Goal: Task Accomplishment & Management: Use online tool/utility

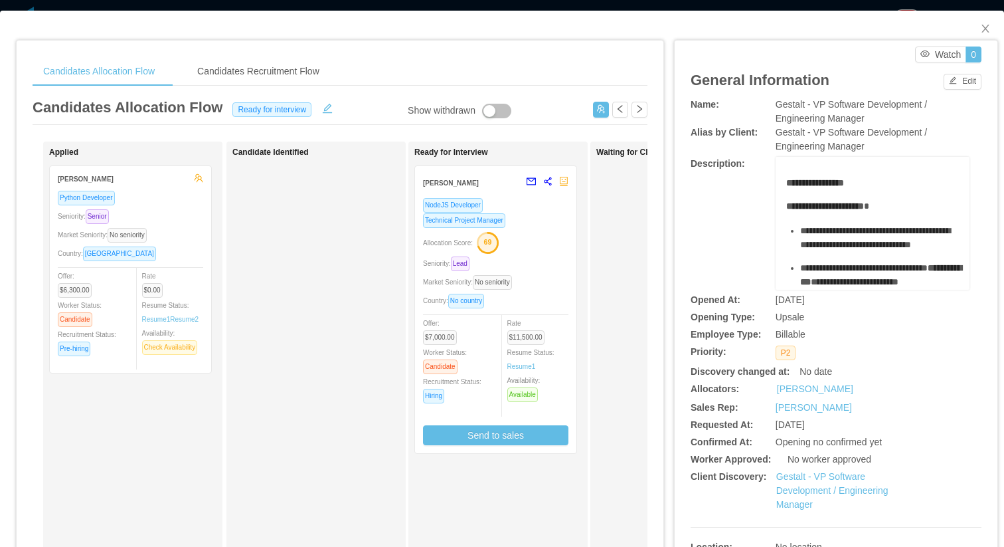
scroll to position [0, 135]
click at [984, 23] on icon "icon: close" at bounding box center [985, 28] width 11 height 11
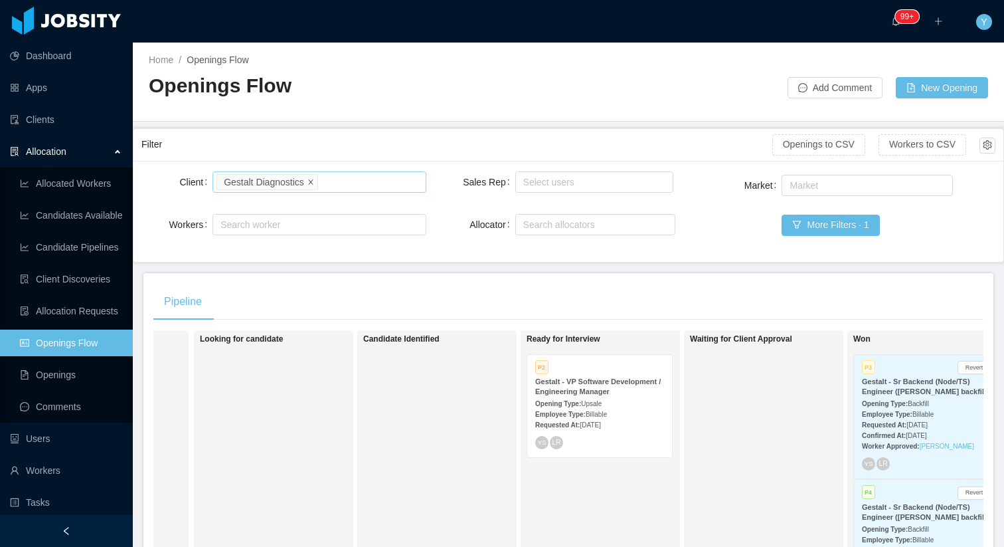
click at [313, 183] on icon "icon: close" at bounding box center [310, 181] width 5 height 5
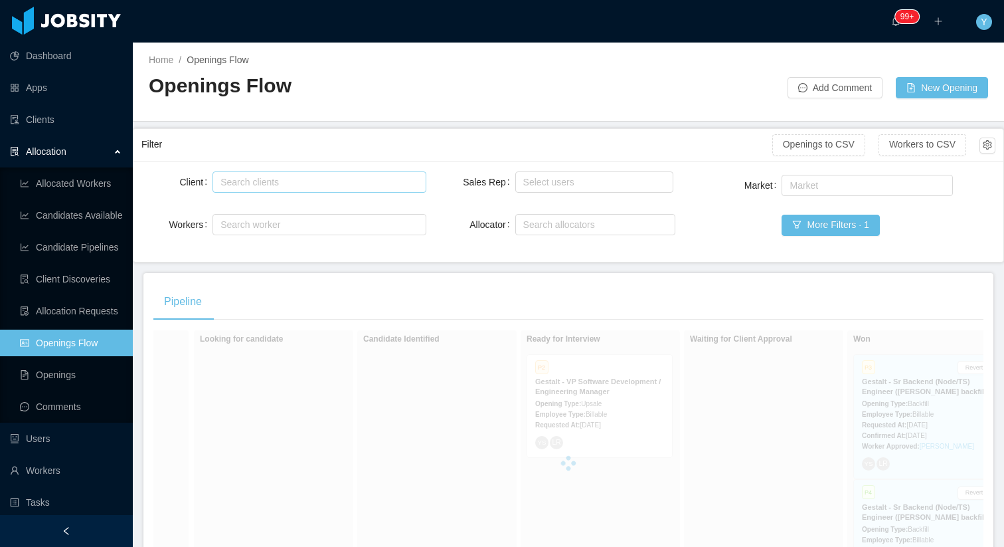
click at [295, 183] on div "Search clients" at bounding box center [316, 181] width 191 height 13
type input "******"
click at [295, 211] on li "Glance Networks" at bounding box center [319, 207] width 213 height 21
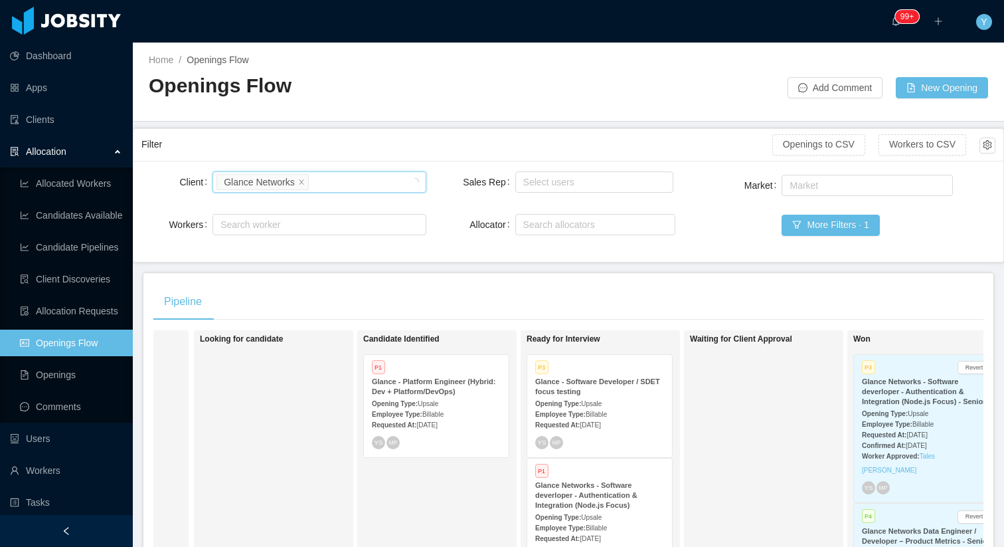
click at [612, 419] on div "Requested At: [DATE]" at bounding box center [599, 424] width 129 height 14
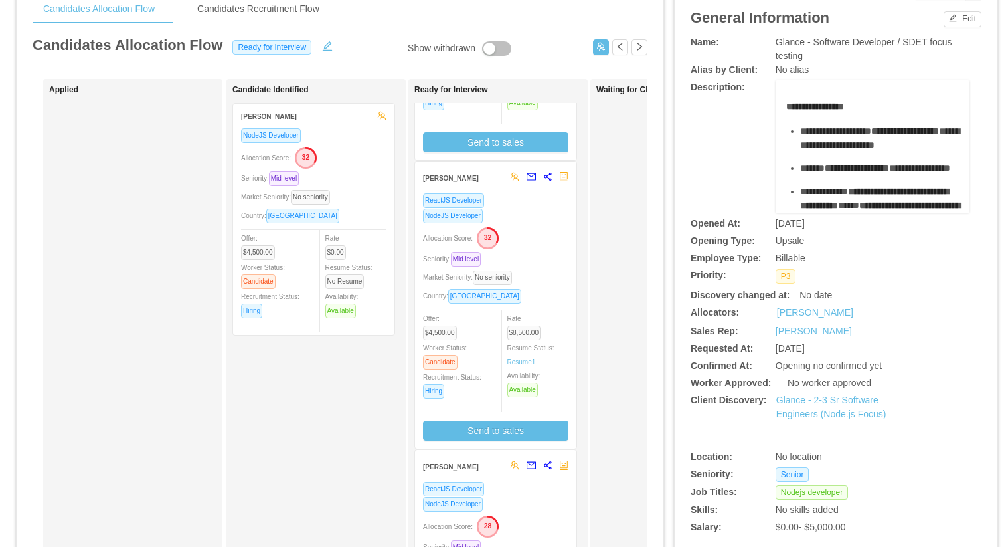
scroll to position [105, 0]
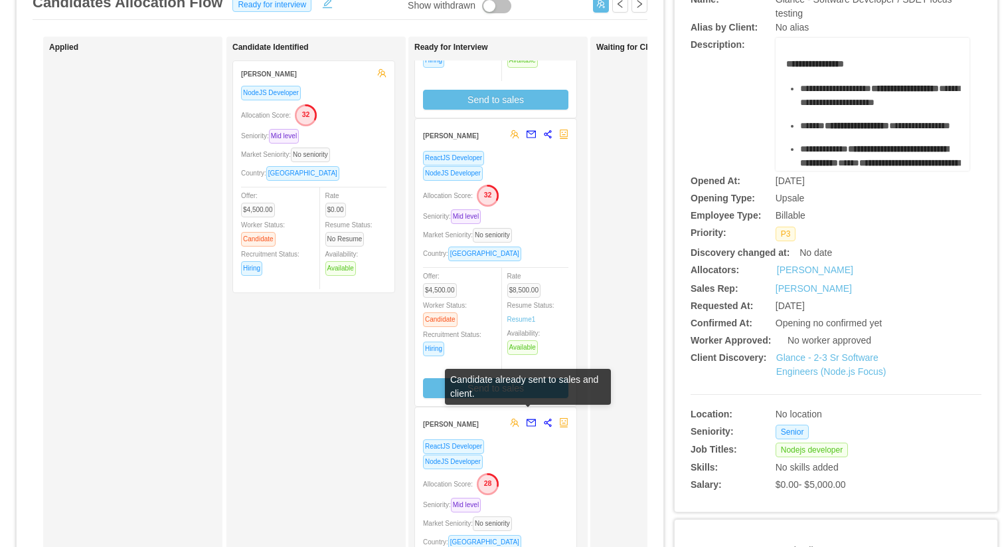
click at [535, 453] on div "ReactJS Developer" at bounding box center [495, 445] width 145 height 15
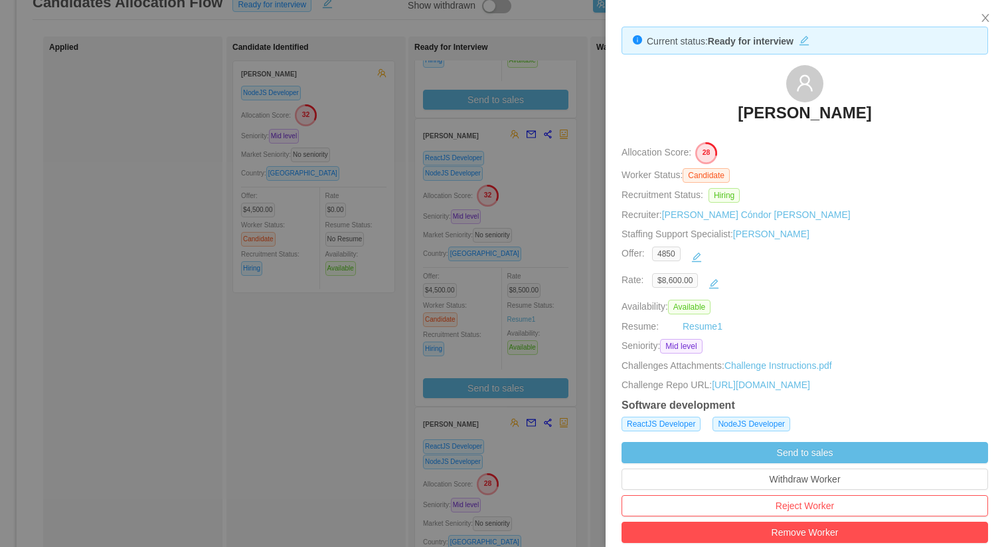
click at [783, 276] on div "$8,600.00" at bounding box center [812, 283] width 321 height 21
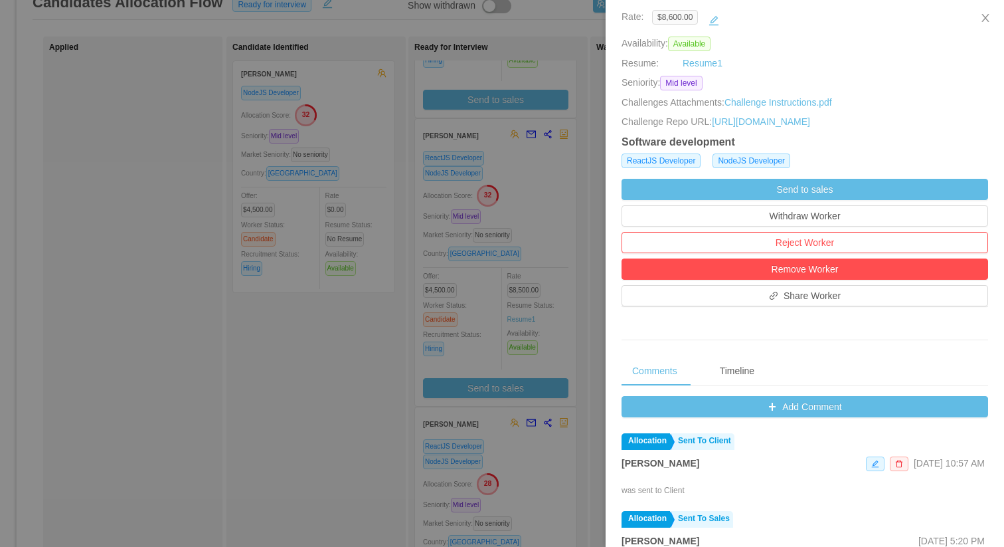
scroll to position [289, 0]
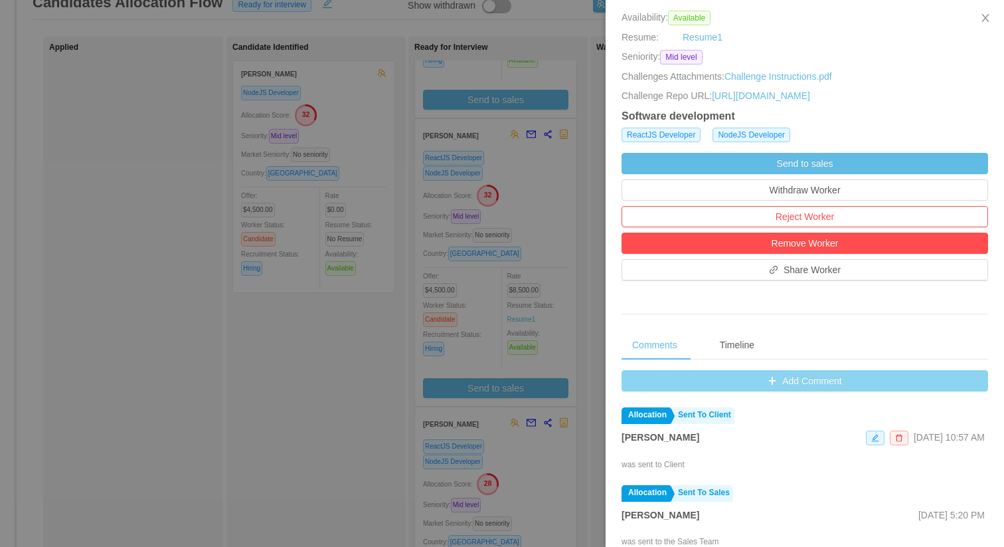
click at [741, 375] on button "Add Comment" at bounding box center [805, 380] width 367 height 21
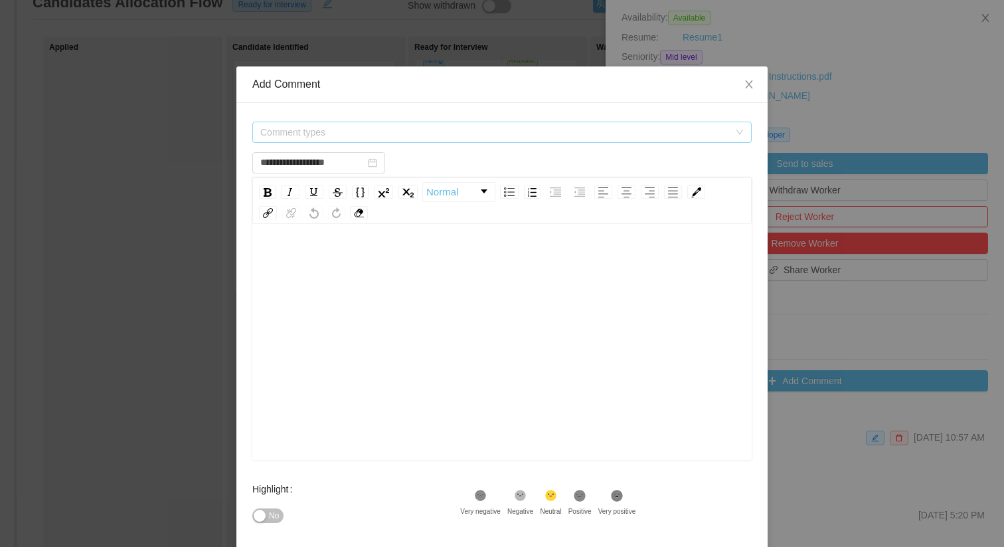
click at [575, 134] on span "Comment types" at bounding box center [494, 132] width 469 height 13
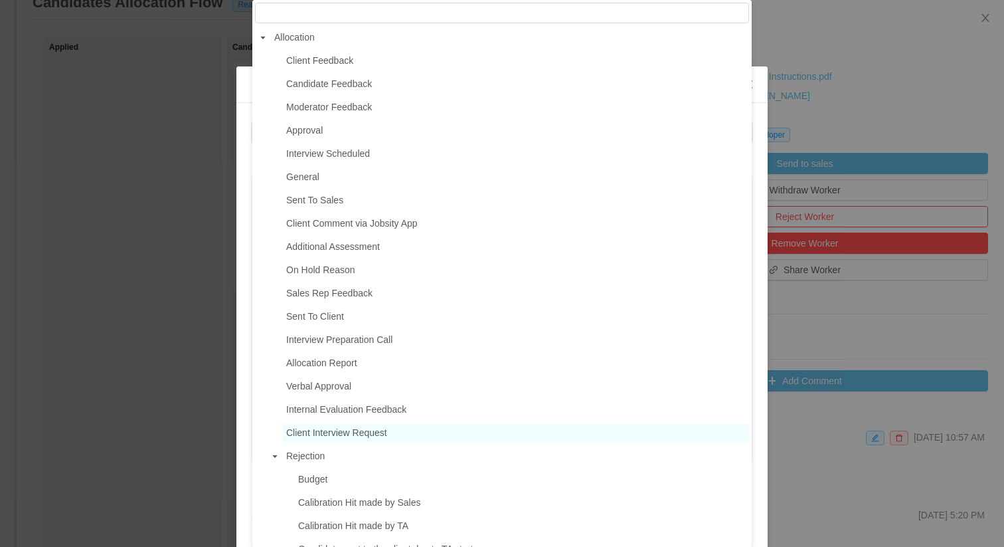
click at [341, 433] on span "Client Interview Request" at bounding box center [336, 432] width 101 height 11
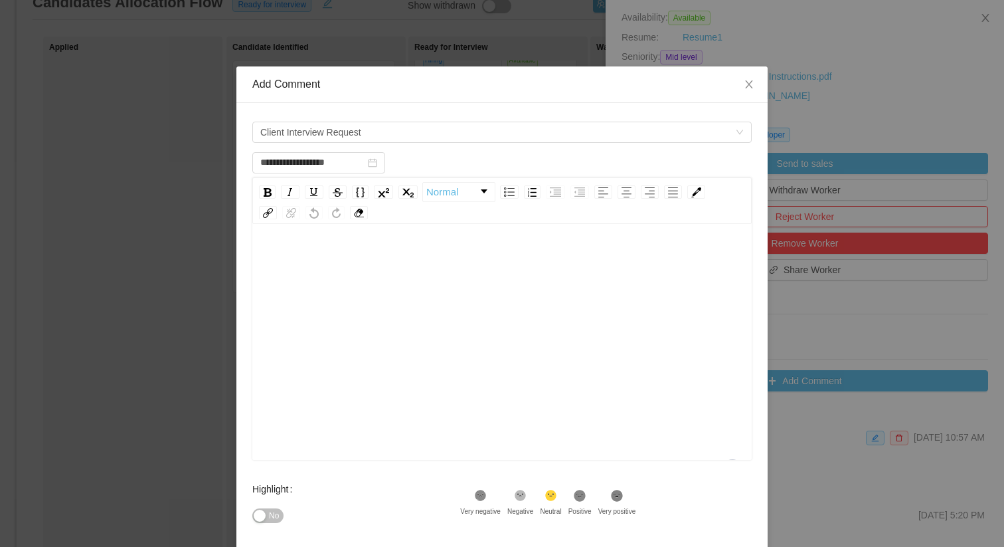
click at [372, 382] on div "To enrich screen reader interactions, please activate Accessibility in Grammarl…" at bounding box center [502, 362] width 479 height 232
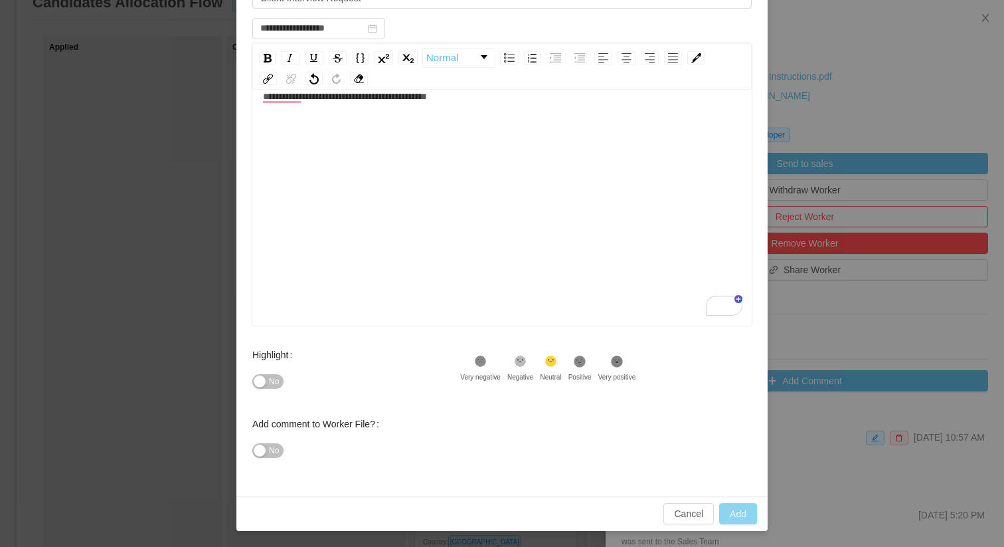
type input "**********"
click at [729, 514] on button "Add" at bounding box center [738, 513] width 38 height 21
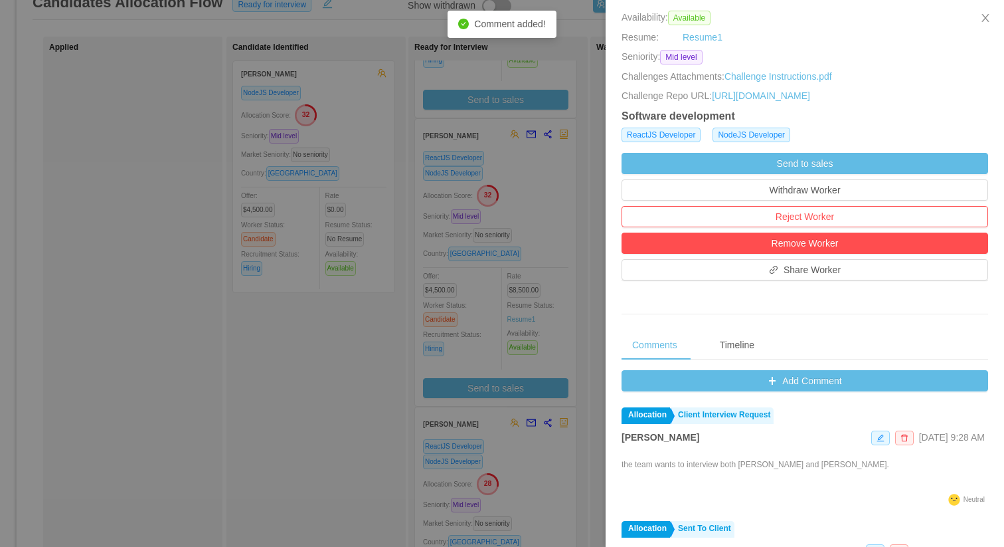
click at [537, 177] on div at bounding box center [502, 273] width 1004 height 547
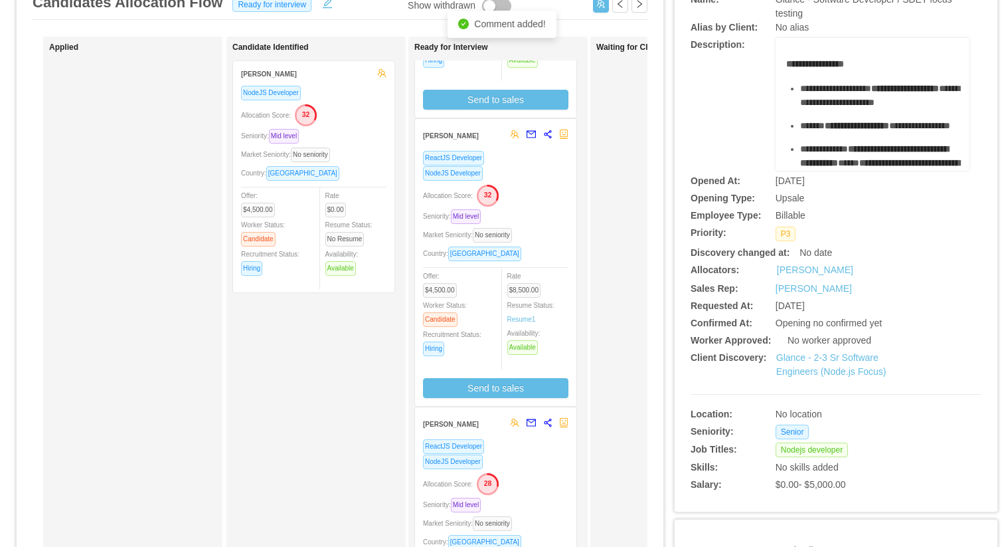
click at [529, 177] on div "NodeJS Developer" at bounding box center [495, 172] width 145 height 15
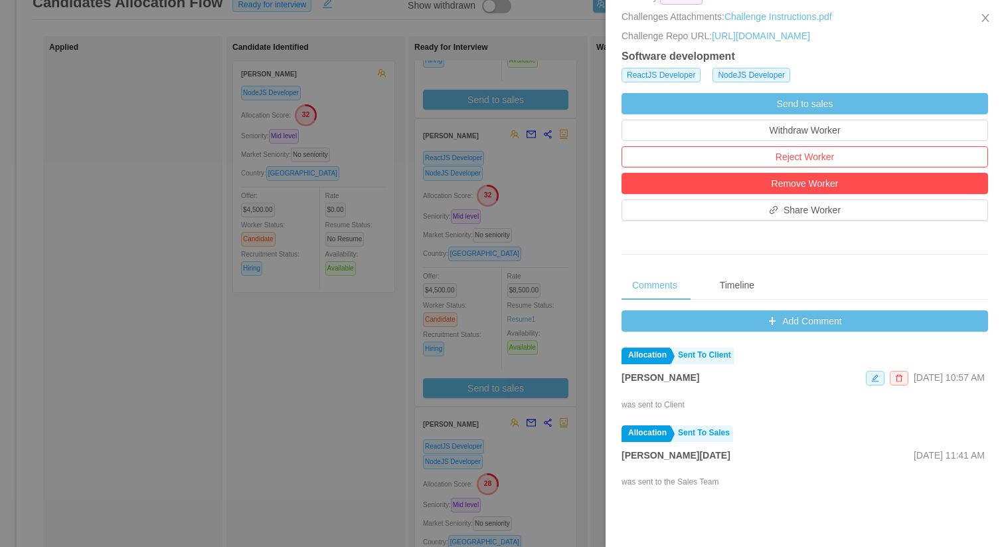
scroll to position [408, 0]
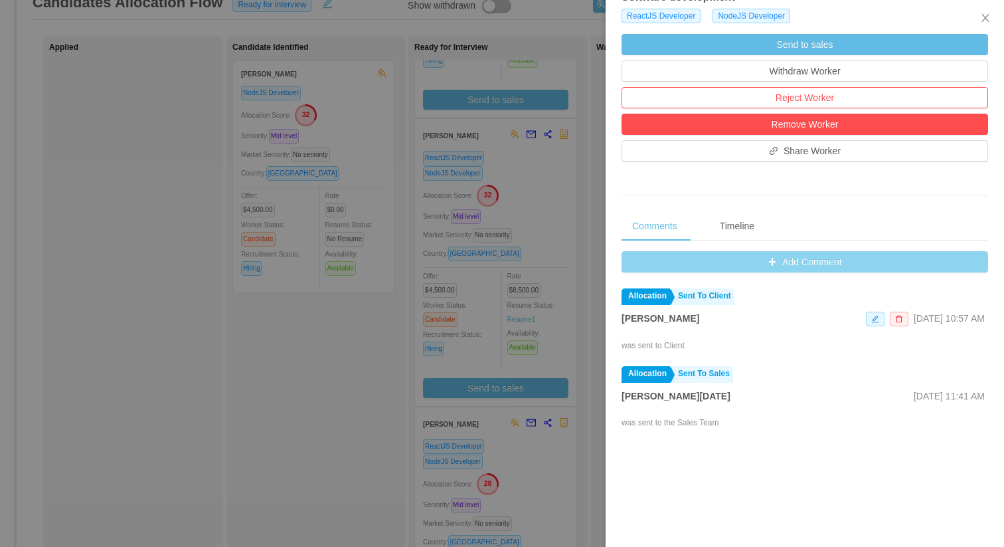
click at [718, 272] on button "Add Comment" at bounding box center [805, 261] width 367 height 21
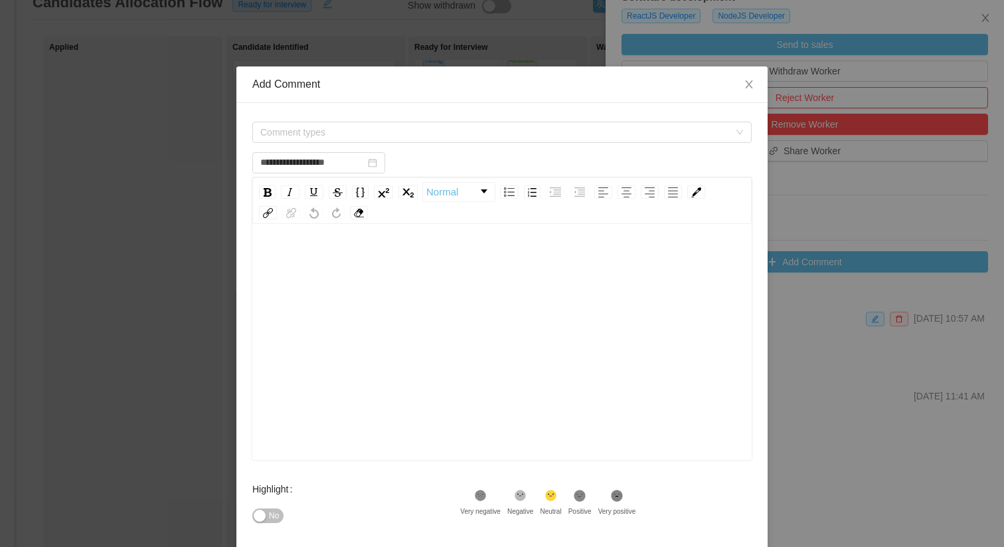
click at [494, 120] on div "Comment types" at bounding box center [501, 132] width 499 height 27
click at [490, 124] on span "Comment types" at bounding box center [497, 132] width 475 height 20
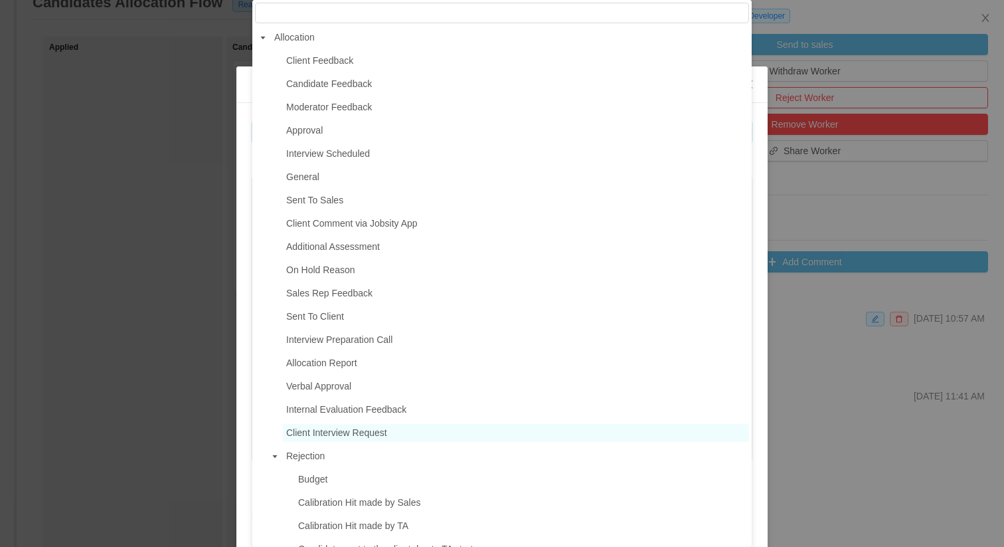
click at [337, 424] on span "Client Interview Request" at bounding box center [516, 433] width 466 height 18
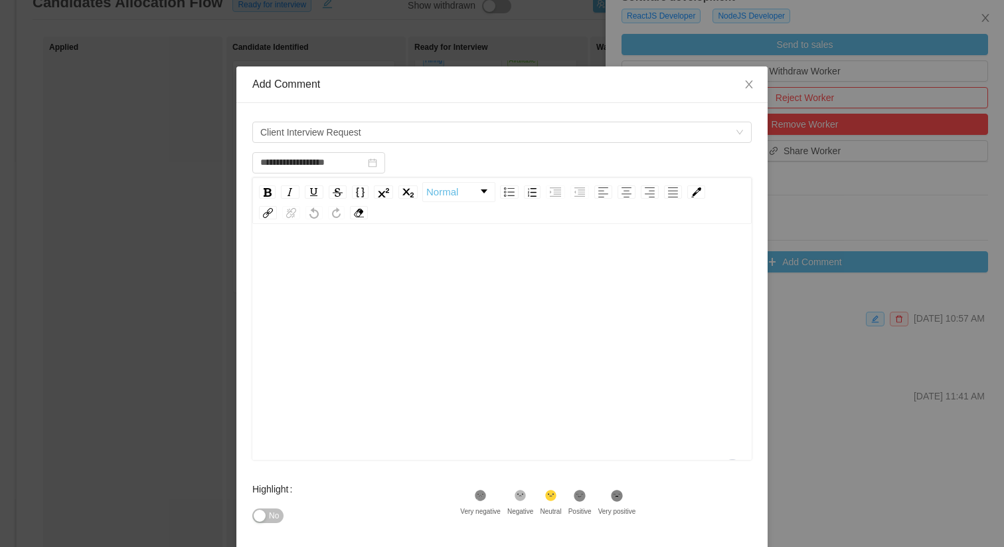
click at [391, 399] on div "To enrich screen reader interactions, please activate Accessibility in Grammarl…" at bounding box center [502, 362] width 479 height 232
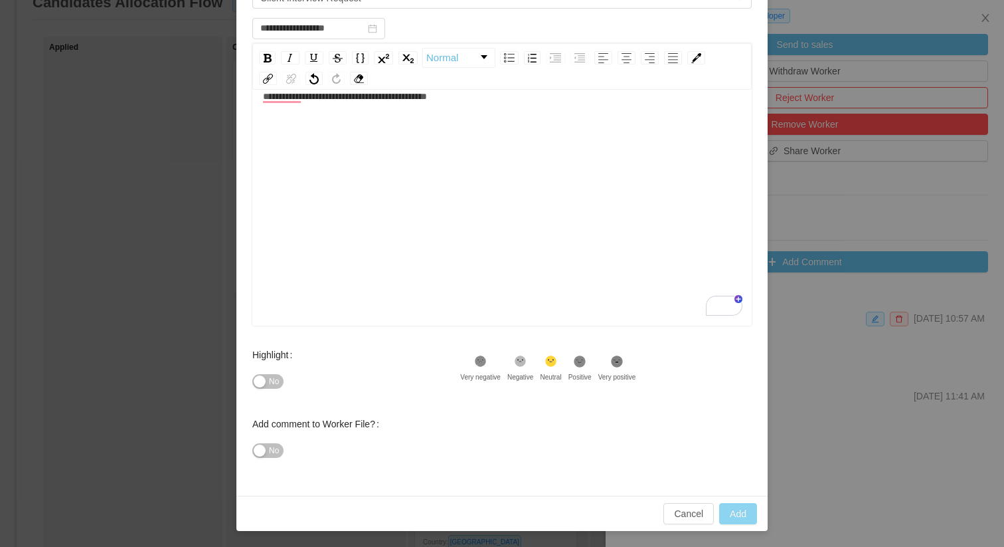
scroll to position [29, 0]
click at [734, 515] on button "Add" at bounding box center [738, 513] width 38 height 21
type input "**********"
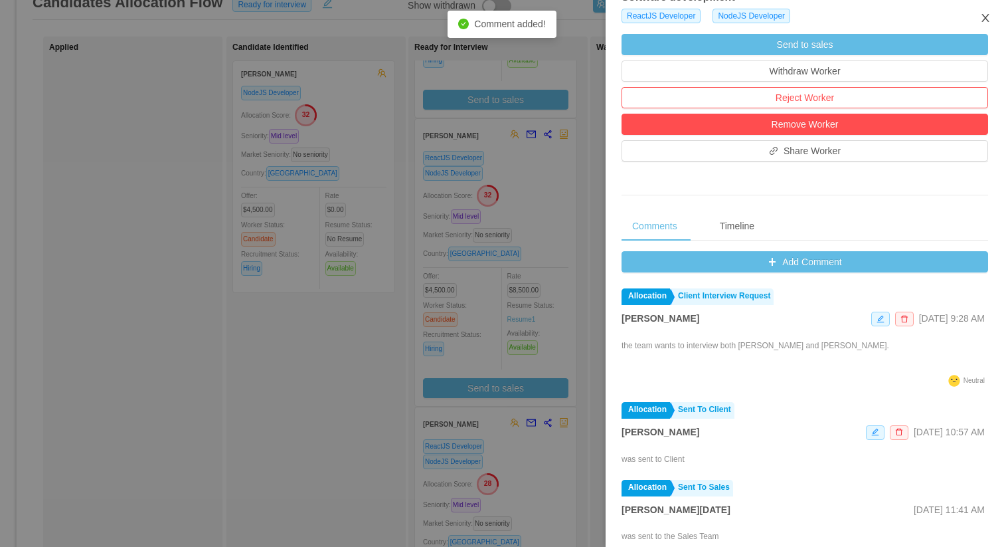
click at [985, 18] on icon "icon: close" at bounding box center [985, 18] width 7 height 8
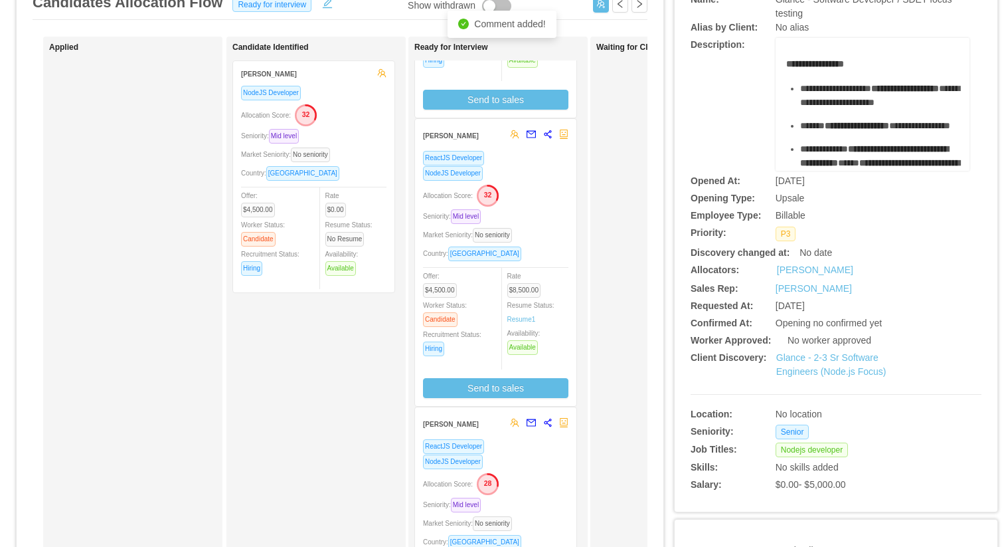
scroll to position [0, 0]
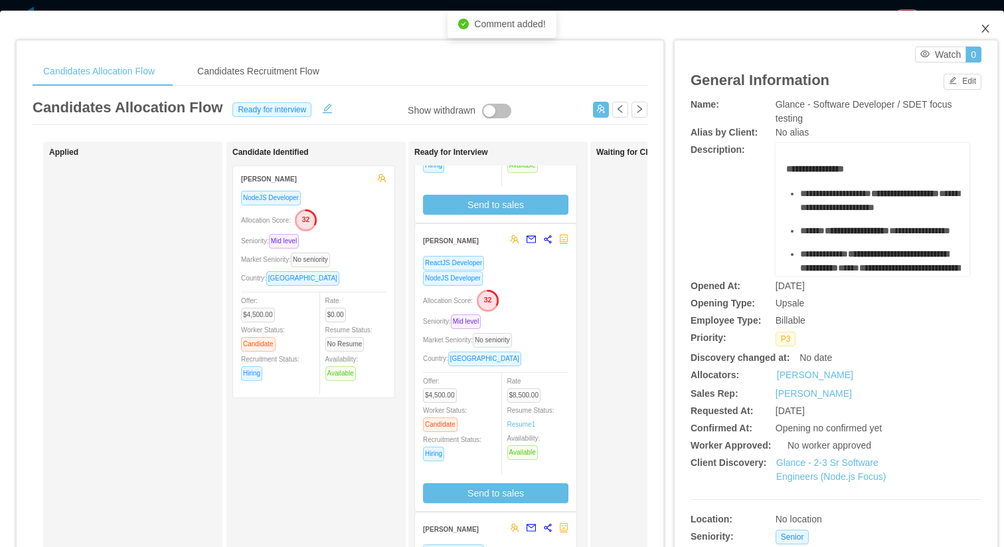
click at [979, 23] on span "Close" at bounding box center [985, 29] width 37 height 37
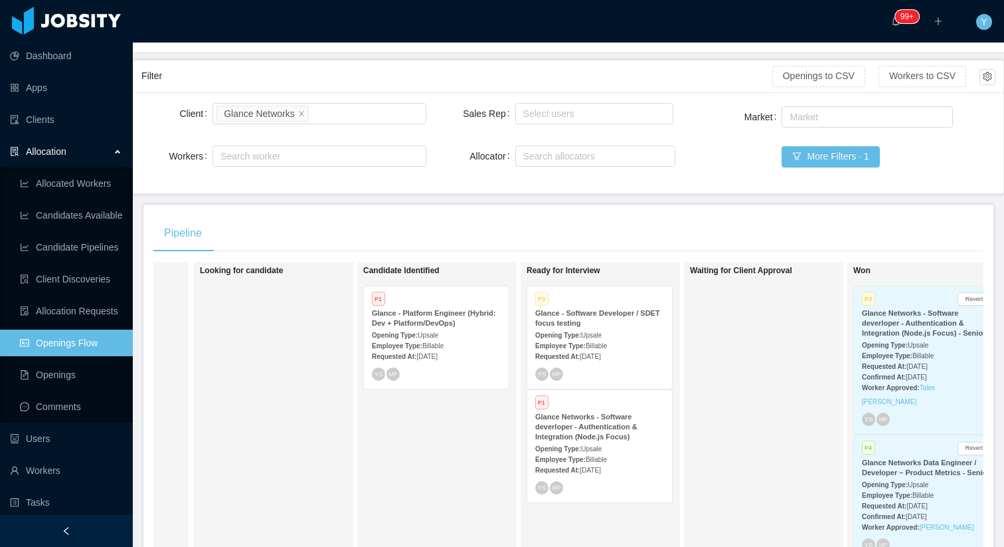
scroll to position [128, 0]
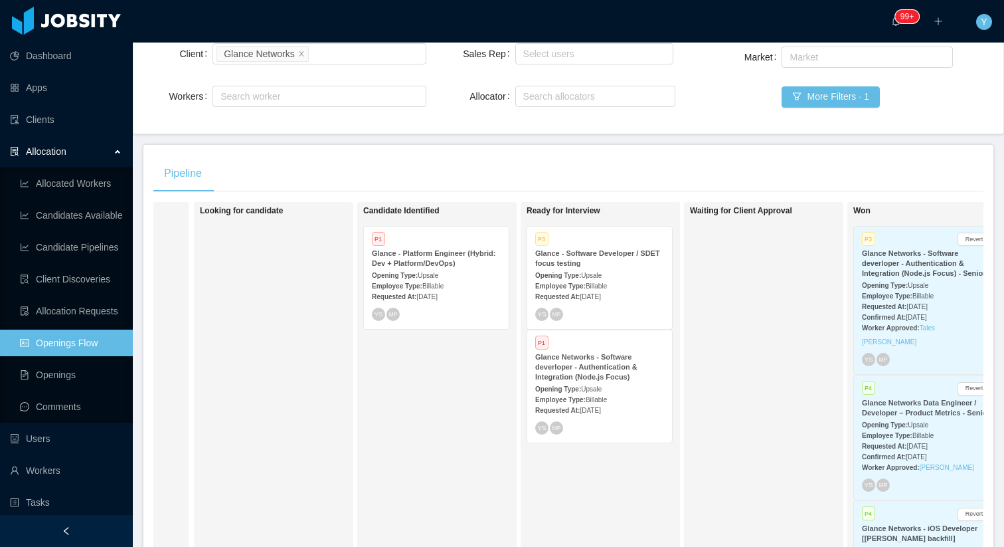
click at [593, 399] on span "Billable" at bounding box center [596, 399] width 21 height 7
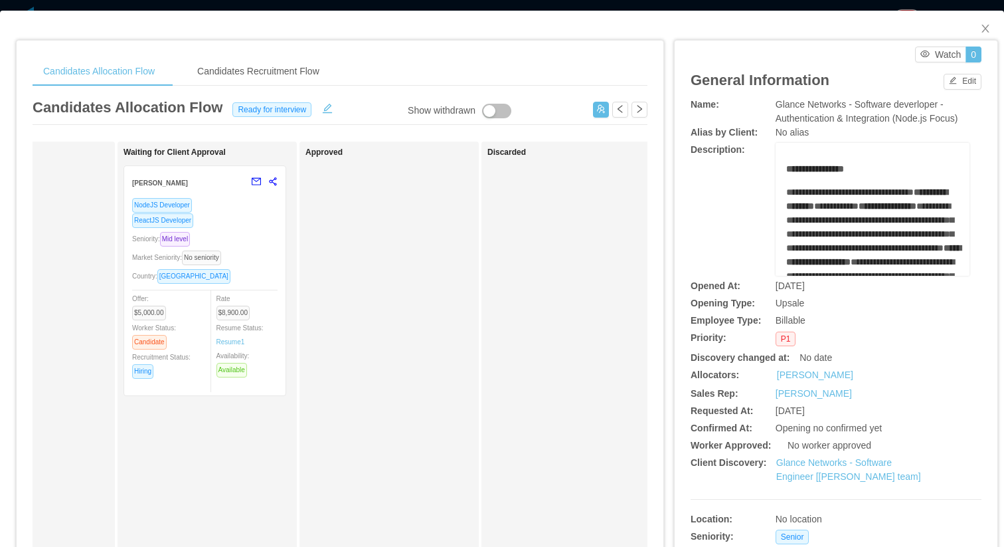
scroll to position [0, 691]
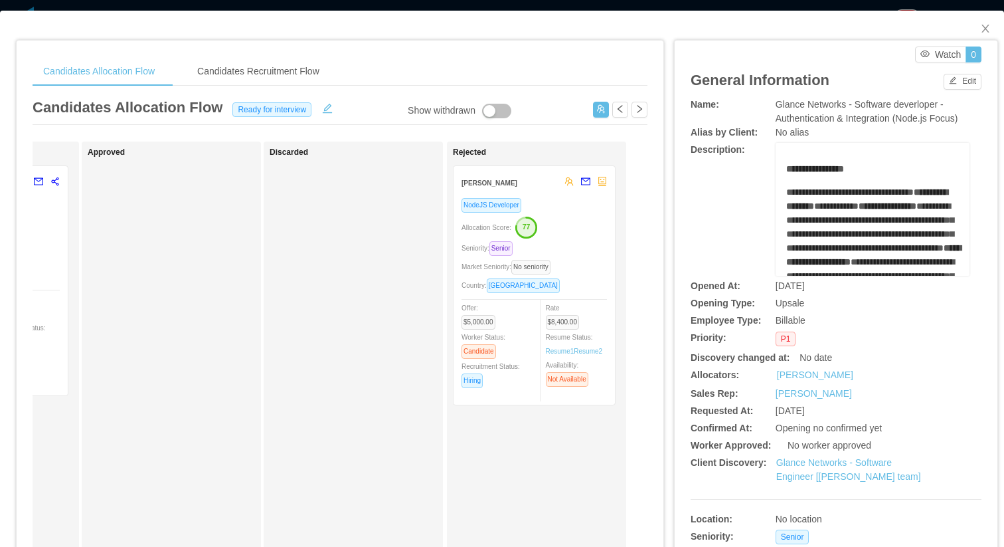
click at [585, 265] on div "Market Seniority: No seniority" at bounding box center [534, 266] width 145 height 15
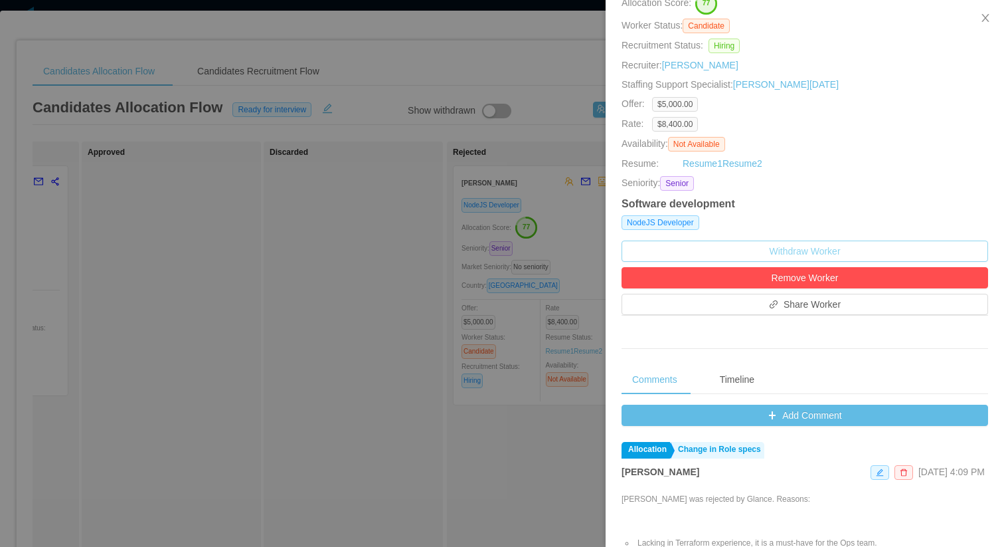
scroll to position [234, 0]
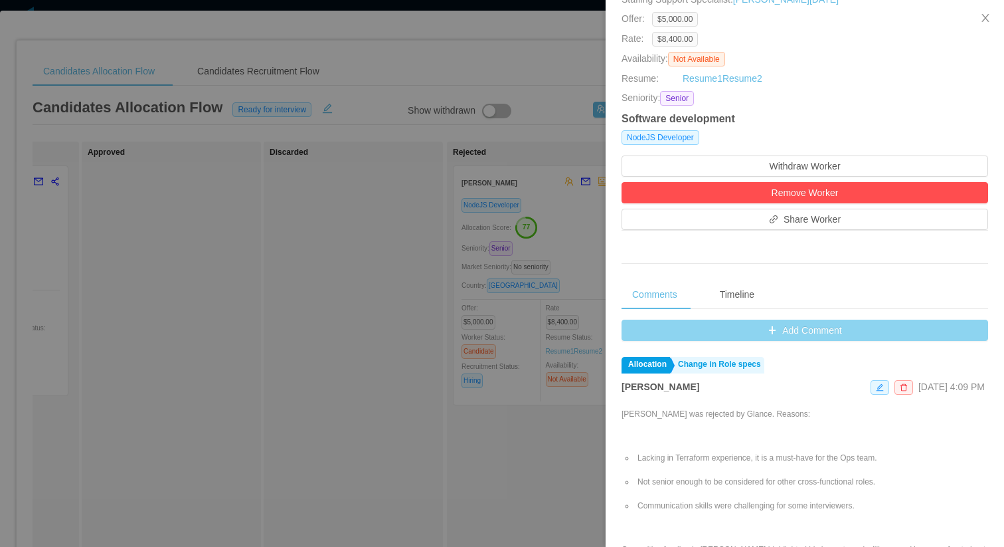
click at [833, 339] on button "Add Comment" at bounding box center [805, 329] width 367 height 21
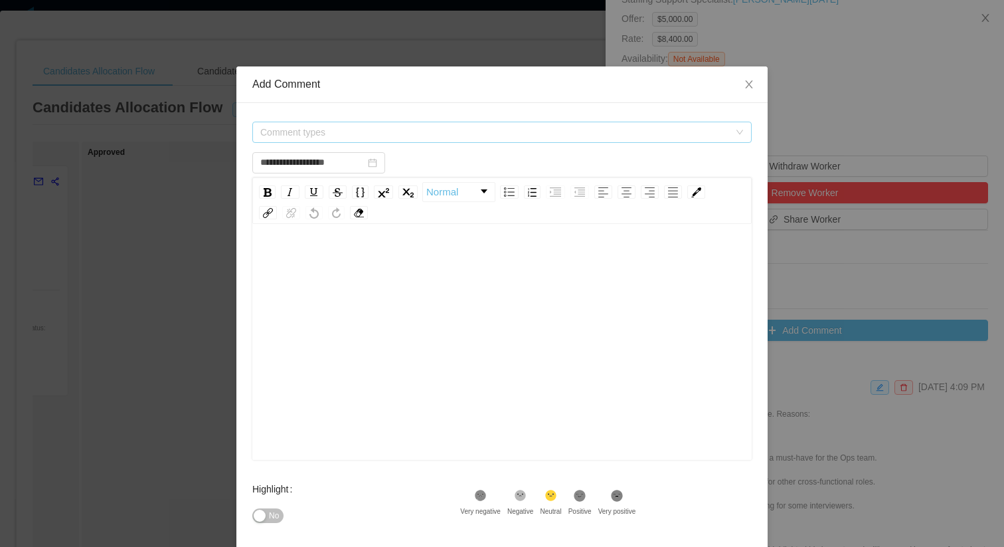
click at [540, 137] on span "Comment types" at bounding box center [494, 132] width 469 height 13
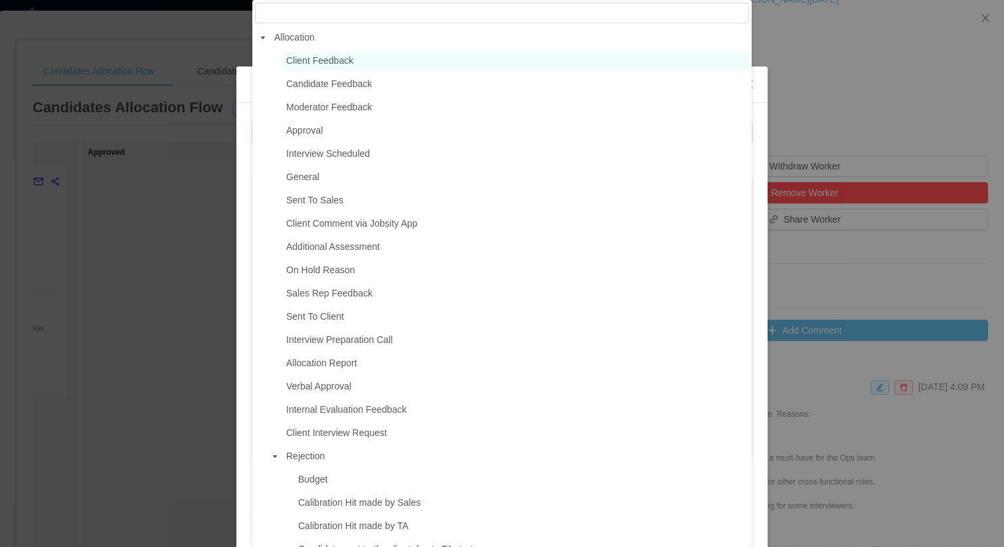
click at [308, 68] on span "Client Feedback" at bounding box center [516, 61] width 466 height 18
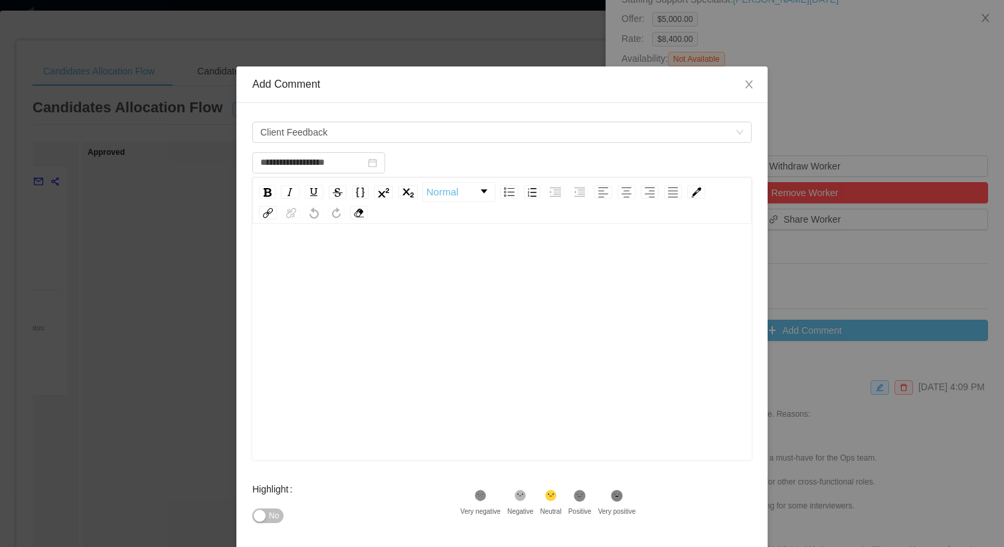
click at [308, 254] on div "rdw-editor" at bounding box center [502, 259] width 479 height 27
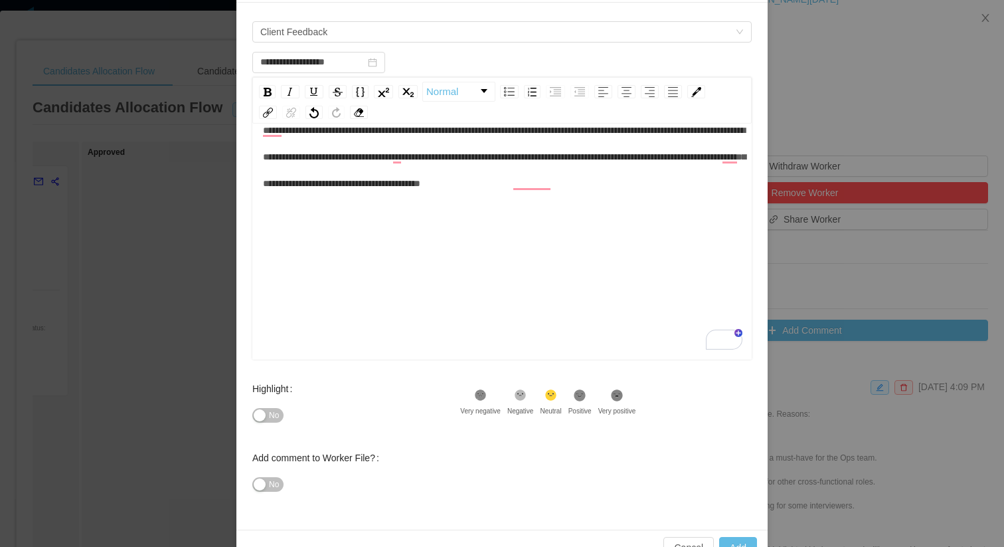
scroll to position [134, 0]
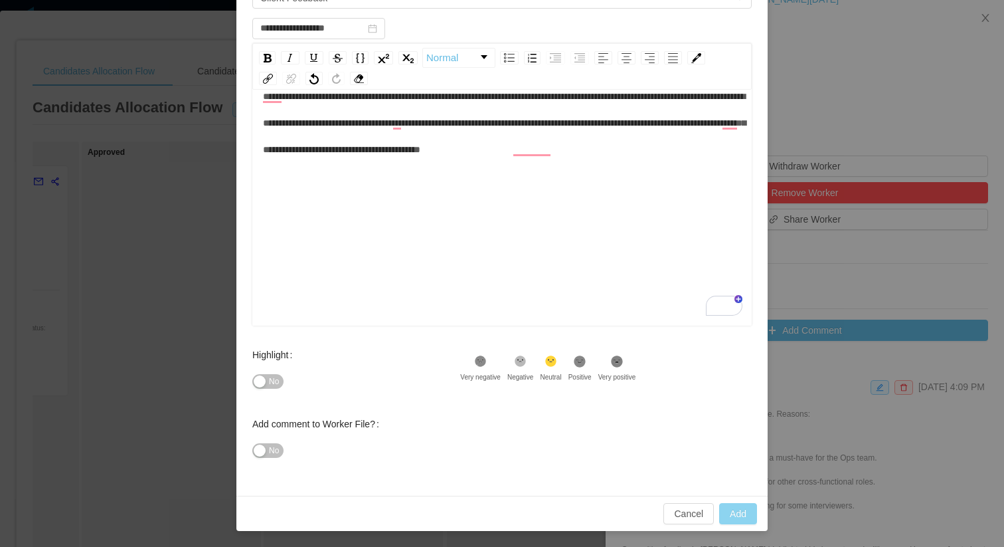
type input "**********"
click at [745, 517] on button "Add" at bounding box center [738, 513] width 38 height 21
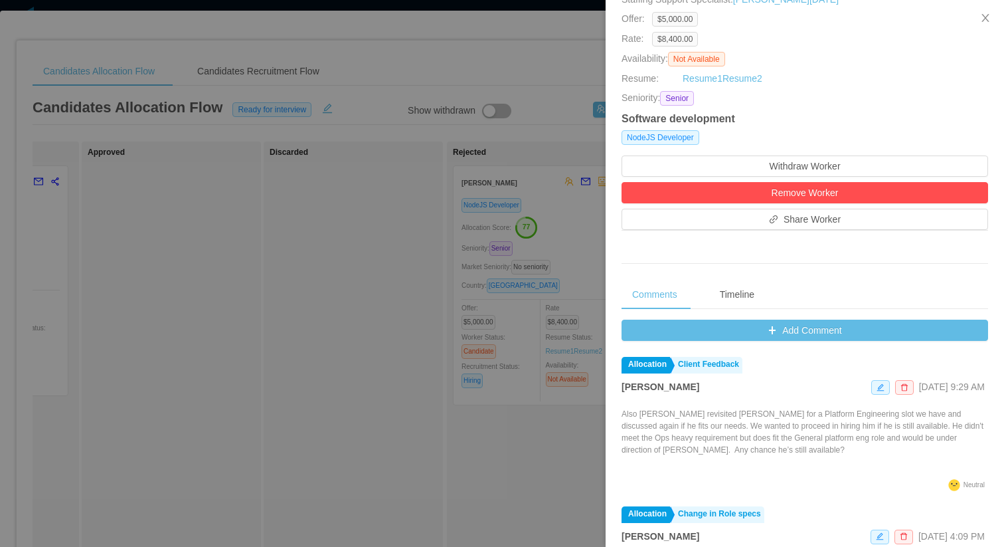
click at [421, 157] on div at bounding box center [502, 273] width 1004 height 547
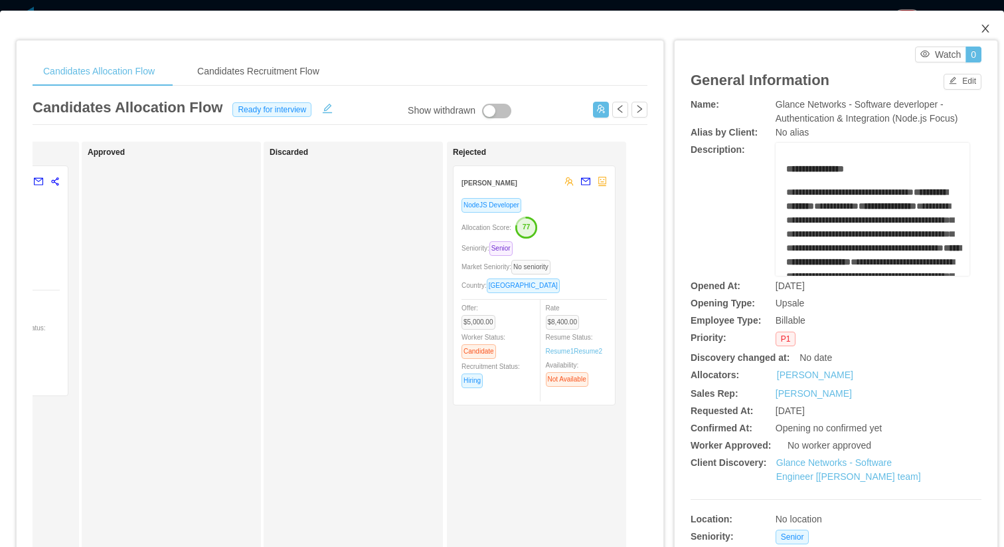
click at [984, 28] on icon "icon: close" at bounding box center [985, 28] width 11 height 11
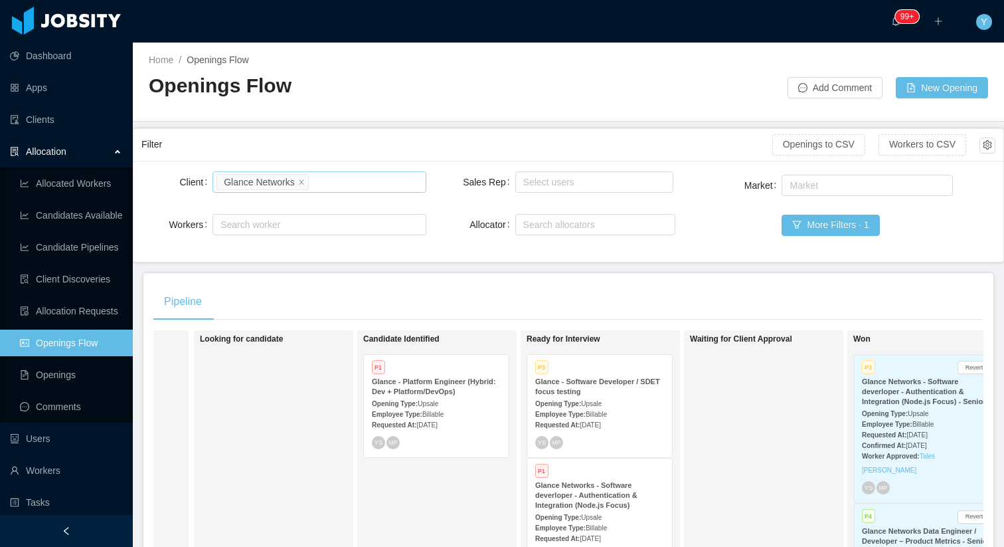
click at [307, 181] on li "Glance Networks" at bounding box center [263, 182] width 92 height 16
click at [302, 181] on icon "icon: close" at bounding box center [301, 181] width 7 height 7
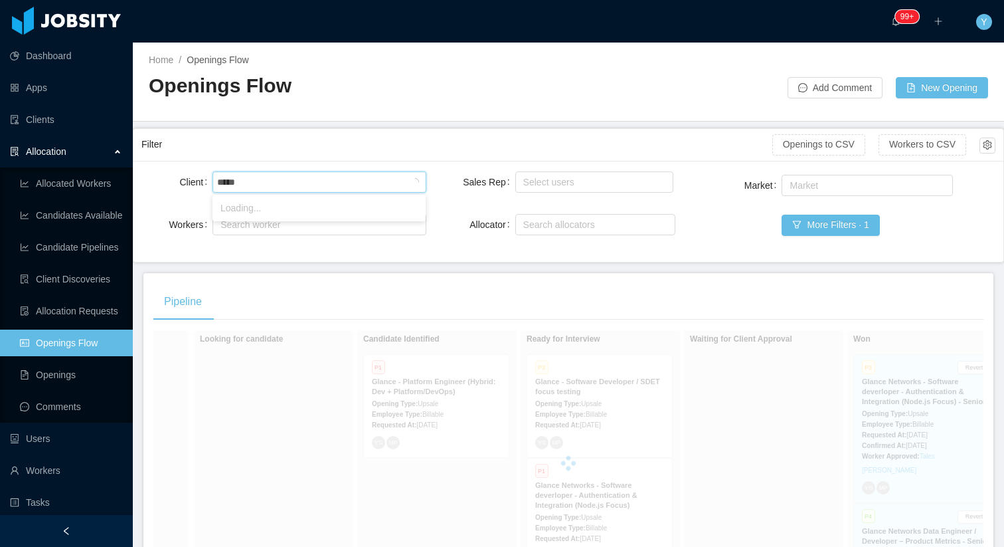
type input "******"
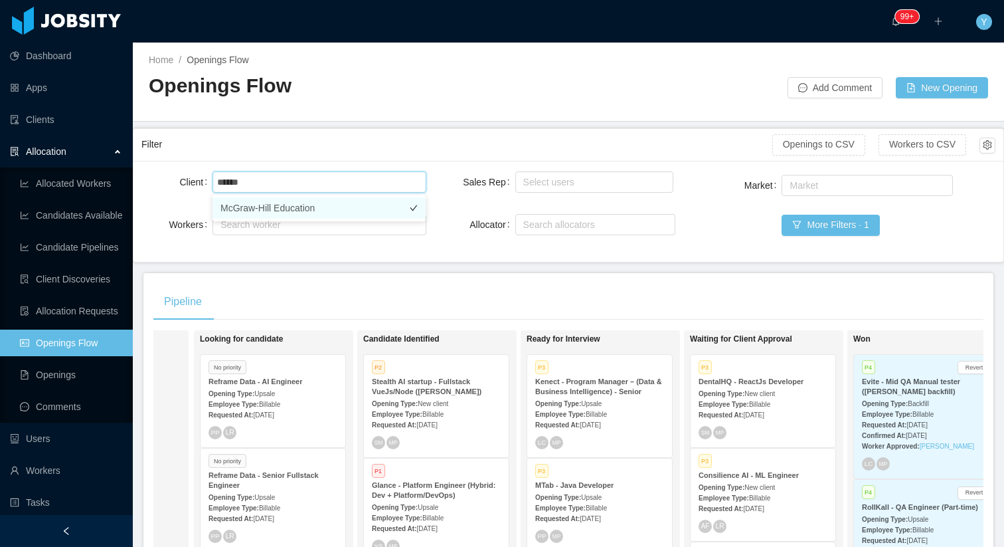
click at [314, 210] on li "McGraw-Hill Education" at bounding box center [319, 207] width 213 height 21
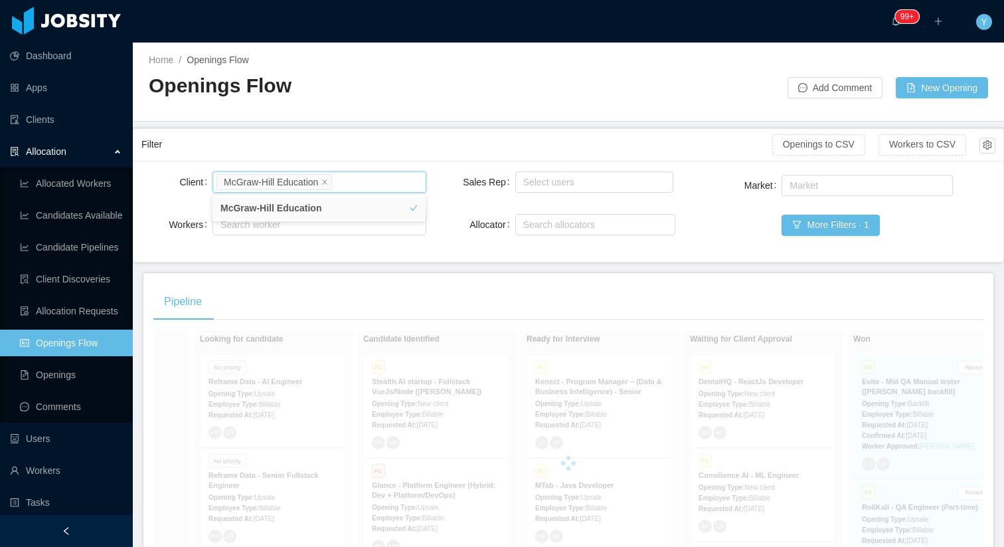
click at [381, 126] on main "Home / Openings Flow / Openings Flow Add Comment New Opening Filter Openings to…" at bounding box center [568, 295] width 871 height 504
